Goal: Navigation & Orientation: Find specific page/section

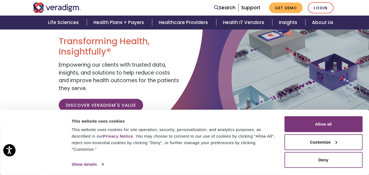
scroll to position [55, 0]
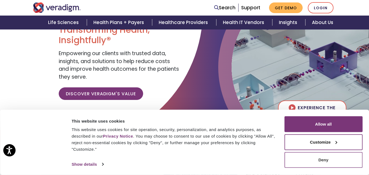
click at [340, 164] on button "Deny" at bounding box center [324, 160] width 78 height 16
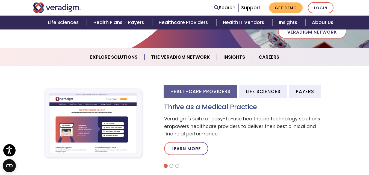
scroll to position [164, 0]
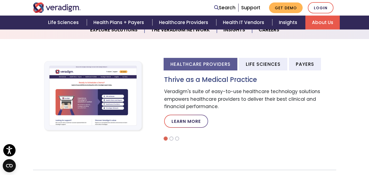
click at [319, 24] on link "About Us" at bounding box center [323, 23] width 34 height 14
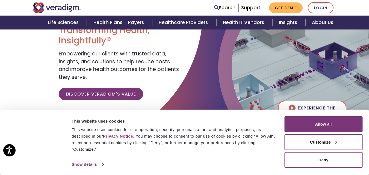
scroll to position [55, 0]
